Goal: Navigation & Orientation: Go to known website

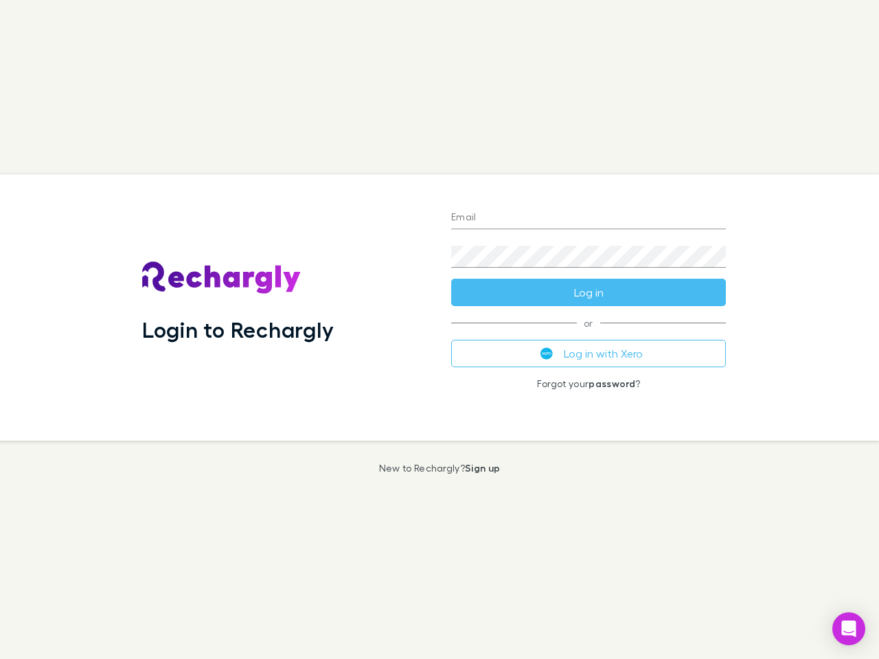
click at [439, 330] on div "Login to Rechargly" at bounding box center [285, 307] width 309 height 266
click at [588, 218] on input "Email" at bounding box center [588, 218] width 275 height 22
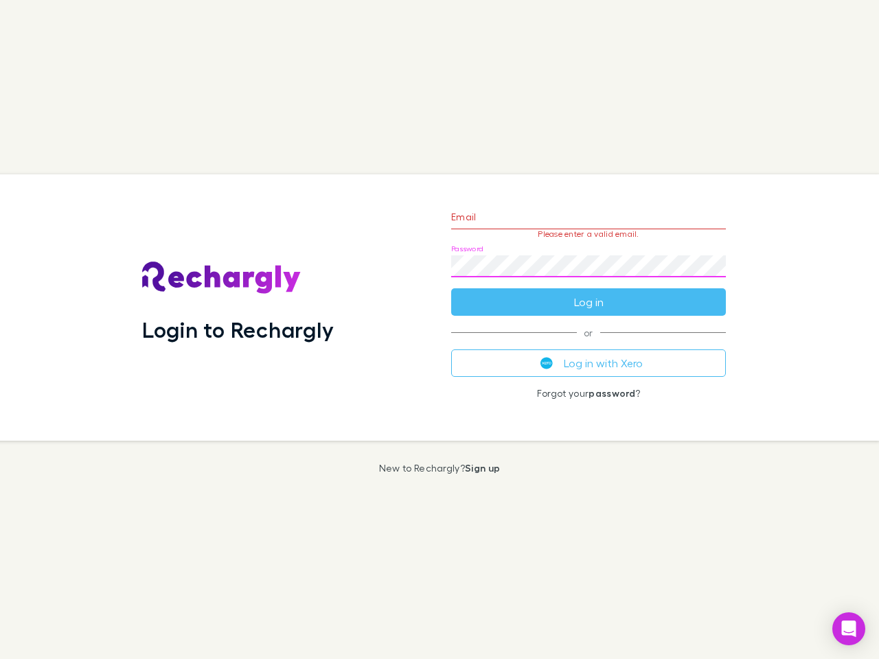
click at [588, 292] on form "Email Please enter a valid email. Password Log in" at bounding box center [588, 255] width 275 height 119
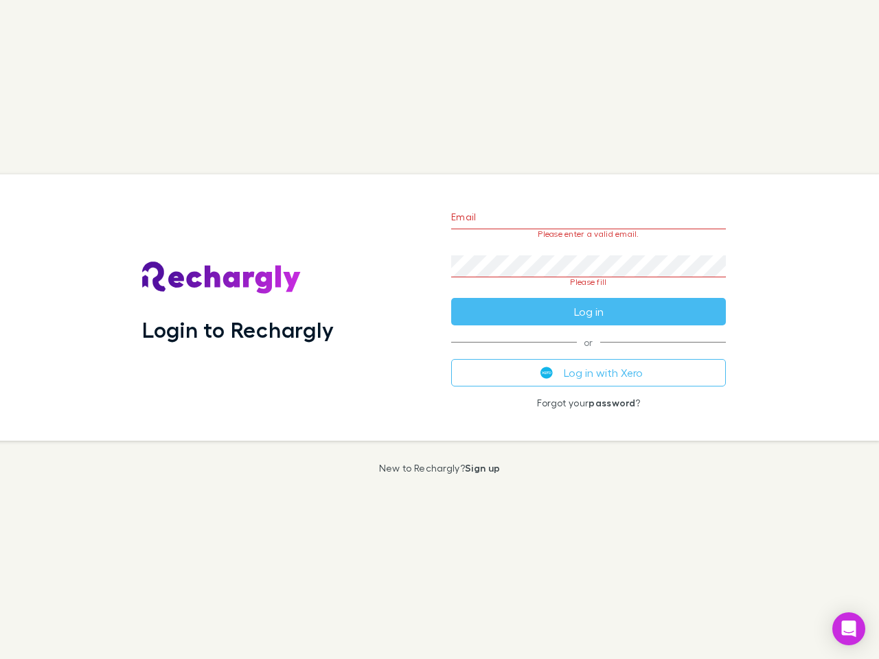
click at [588, 354] on div "Email Please enter a valid email. Password Please fill Log in or Log in with Xe…" at bounding box center [588, 307] width 297 height 266
click at [849, 629] on icon "Open Intercom Messenger" at bounding box center [849, 629] width 14 height 16
